Goal: Task Accomplishment & Management: Use online tool/utility

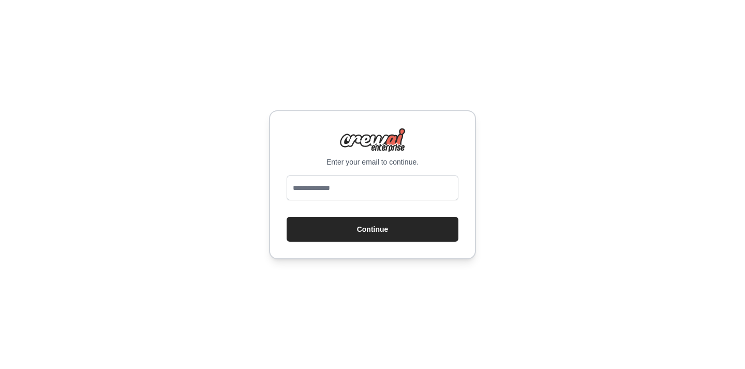
type input "**********"
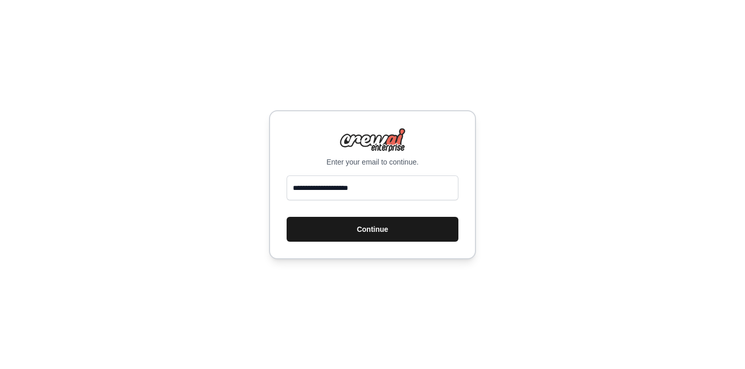
click at [358, 229] on button "Continue" at bounding box center [373, 229] width 172 height 25
click at [414, 228] on button "Continue" at bounding box center [373, 229] width 172 height 25
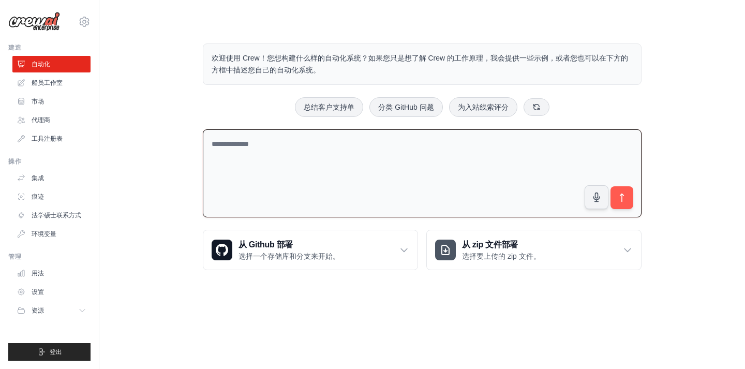
click at [294, 146] on textarea at bounding box center [422, 173] width 439 height 88
click at [348, 240] on div "从 Github 部署 选择一个存储库和分支来开始。" at bounding box center [310, 249] width 214 height 39
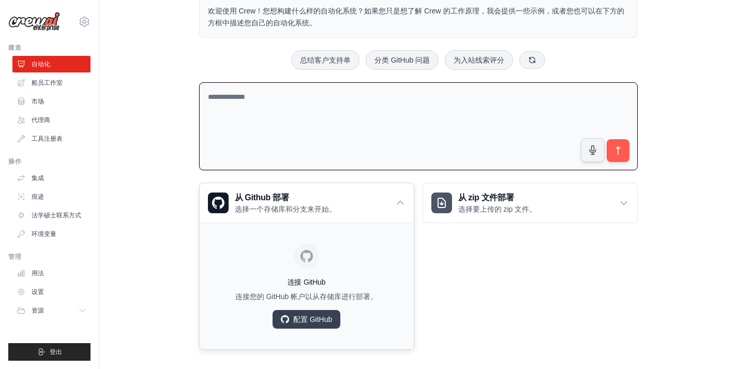
scroll to position [53, 0]
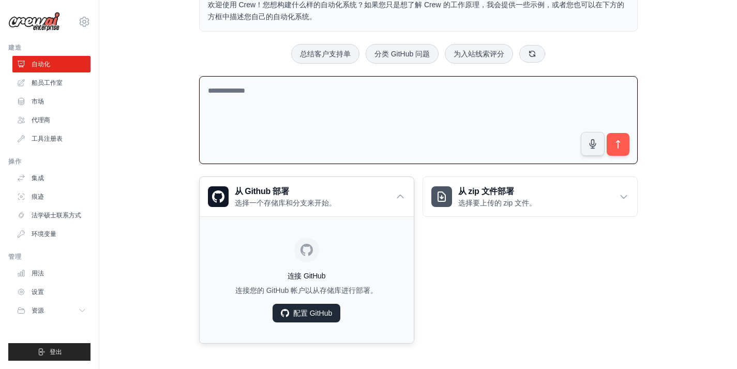
click at [312, 309] on font "配置 GitHub" at bounding box center [312, 313] width 39 height 8
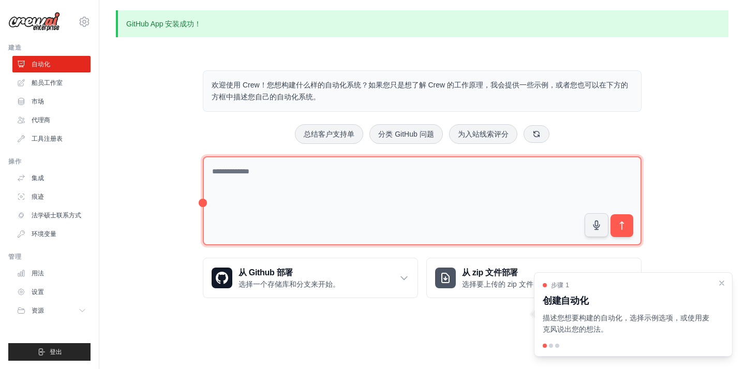
click at [437, 186] on textarea at bounding box center [422, 200] width 439 height 89
